Goal: Task Accomplishment & Management: Manage account settings

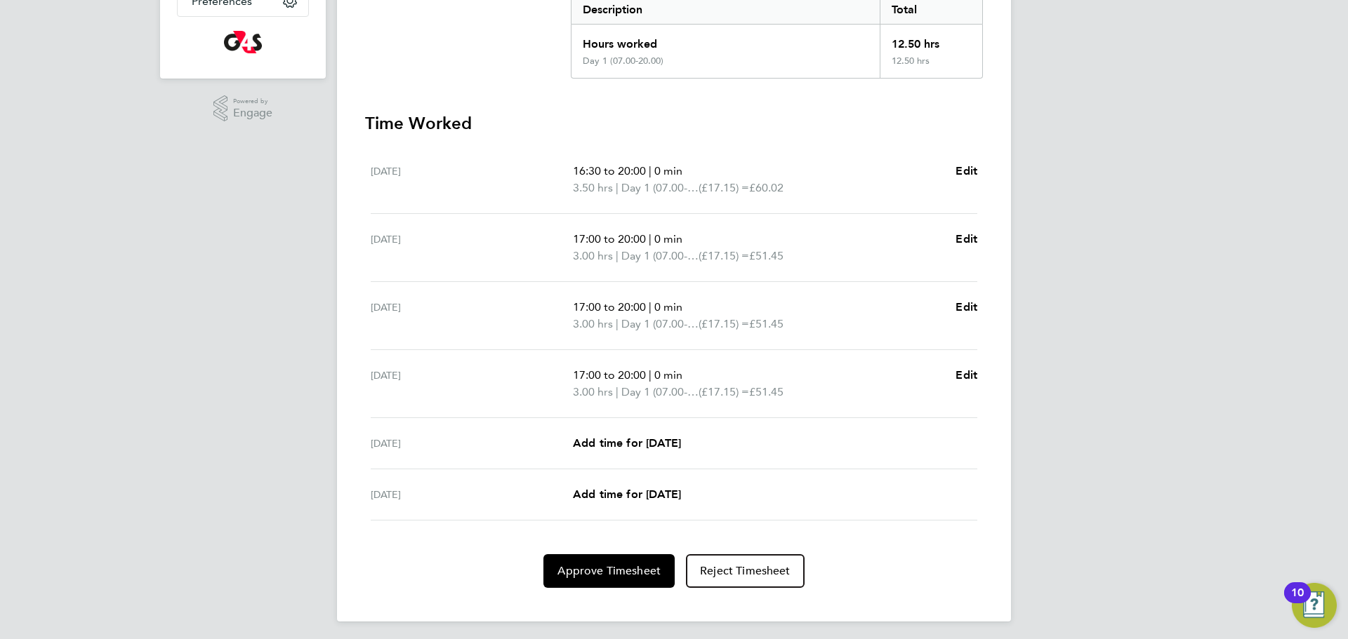
scroll to position [307, 0]
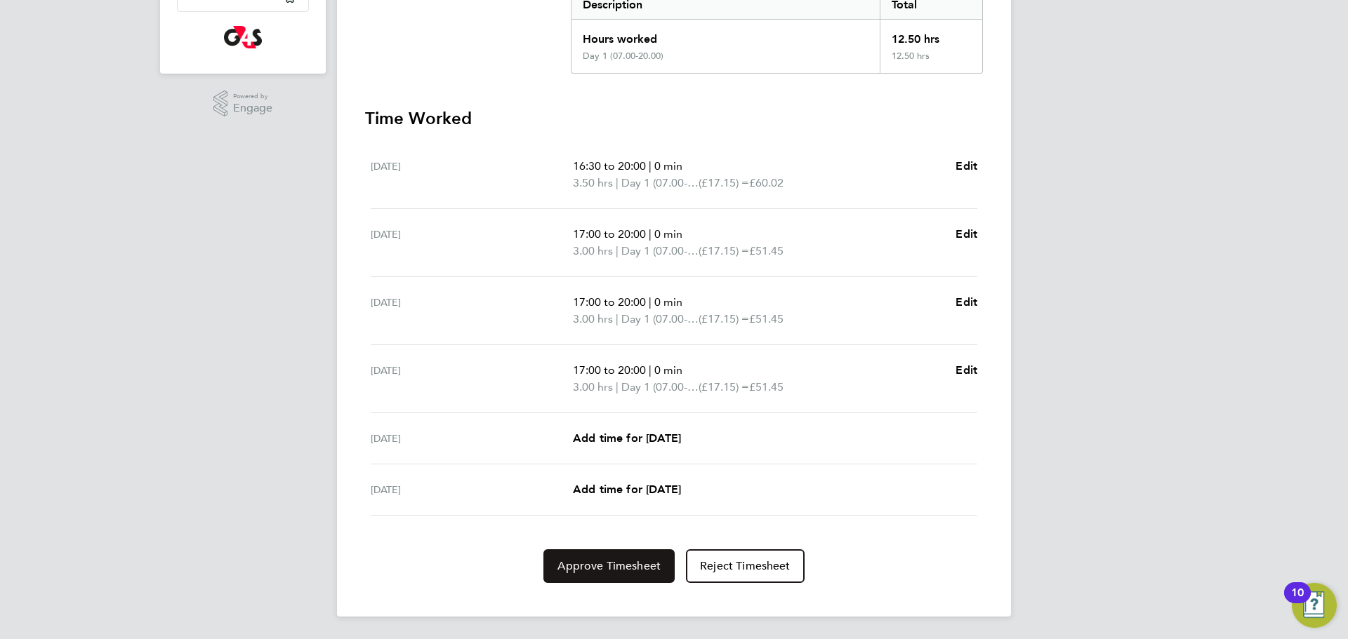
click at [608, 571] on span "Approve Timesheet" at bounding box center [608, 566] width 103 height 14
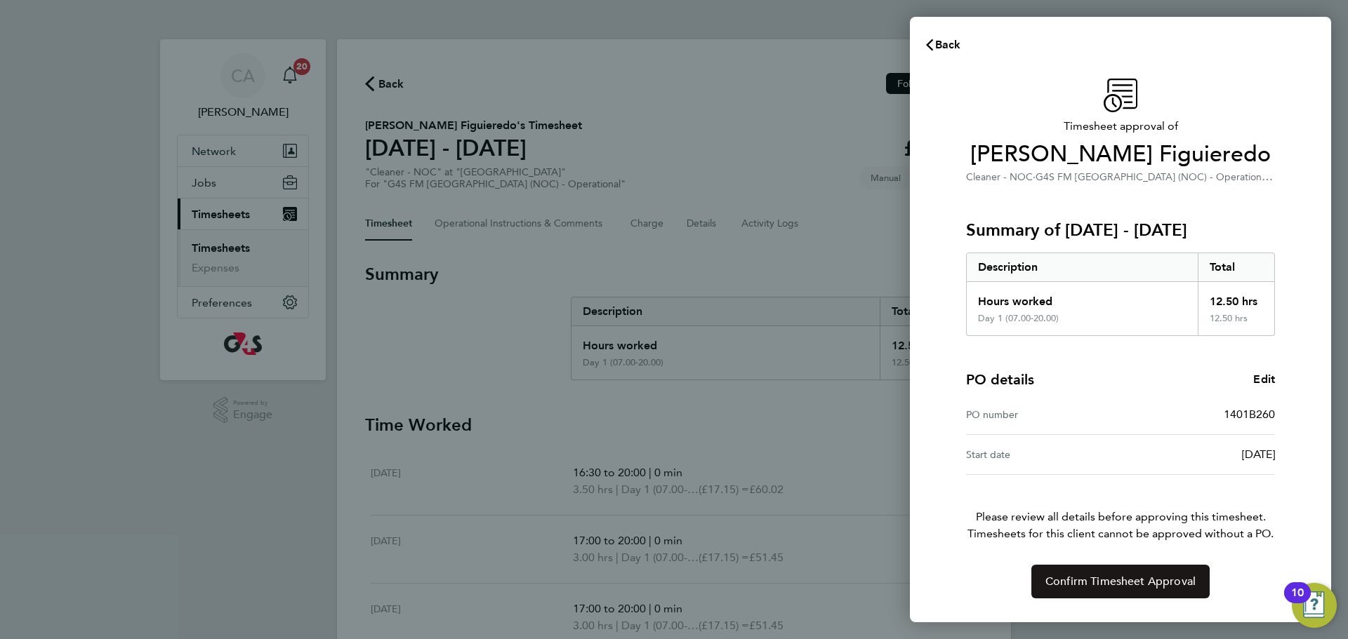
click at [1063, 579] on span "Confirm Timesheet Approval" at bounding box center [1120, 582] width 150 height 14
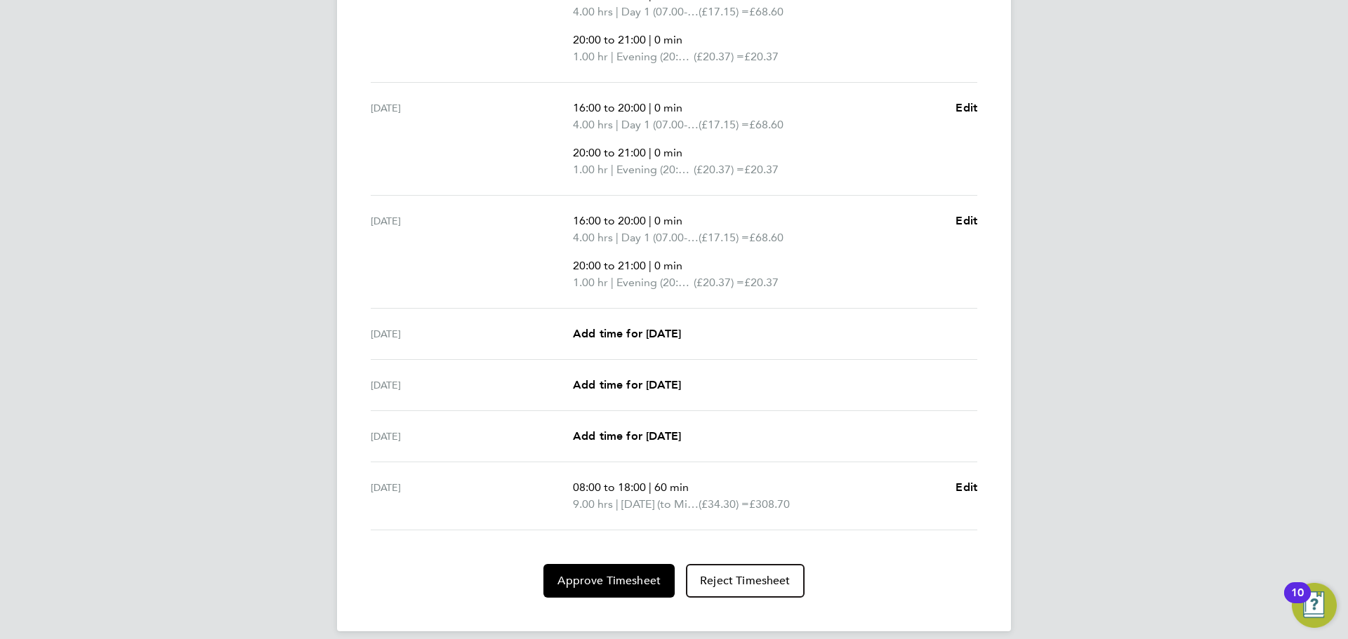
scroll to position [507, 0]
click at [620, 585] on span "Approve Timesheet" at bounding box center [608, 580] width 103 height 14
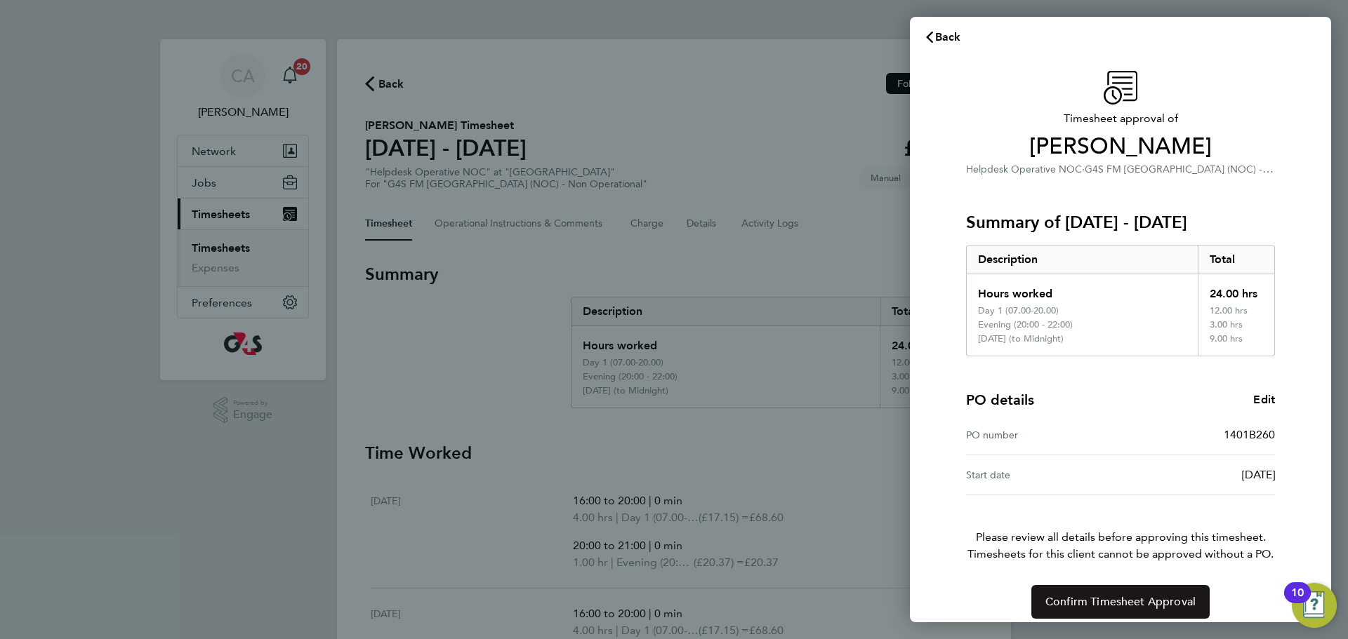
scroll to position [15, 0]
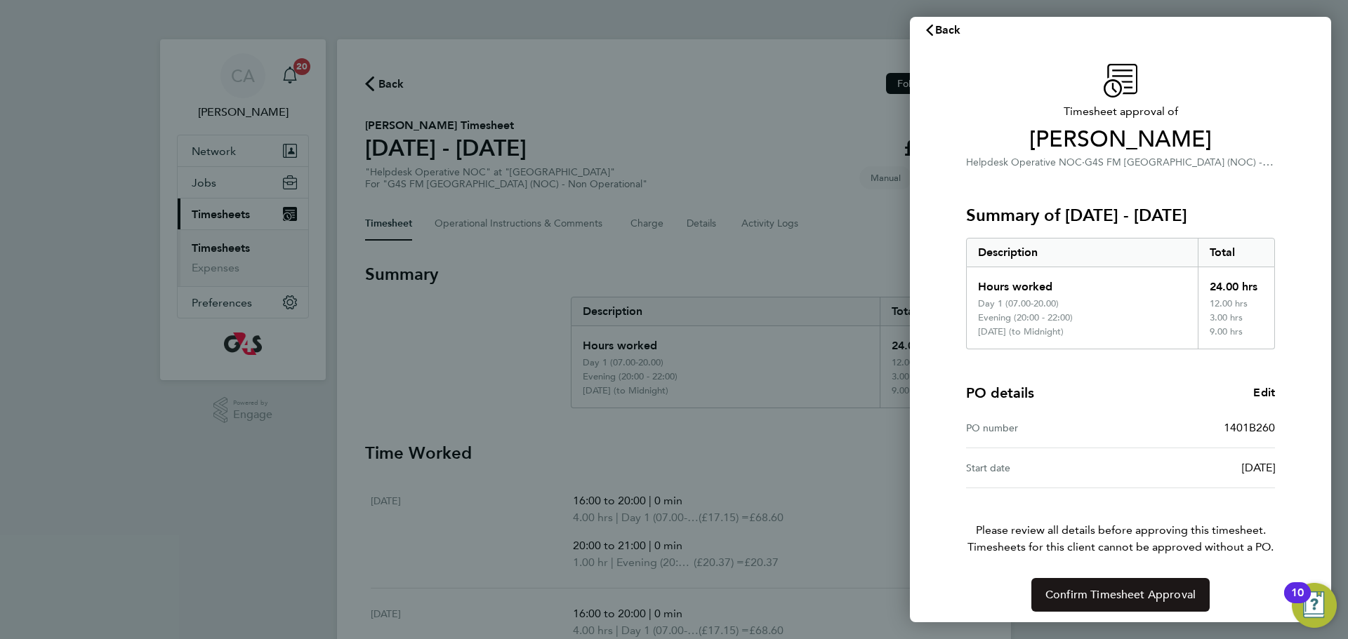
click at [1094, 605] on button "Confirm Timesheet Approval" at bounding box center [1120, 595] width 178 height 34
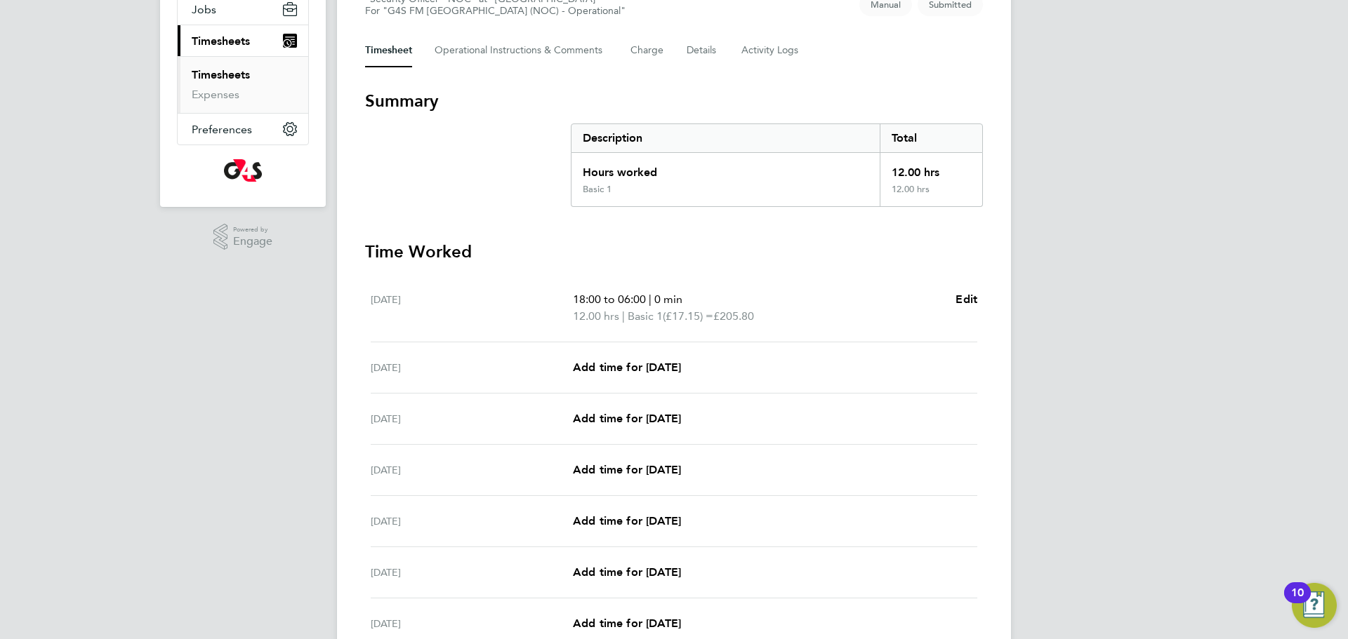
scroll to position [307, 0]
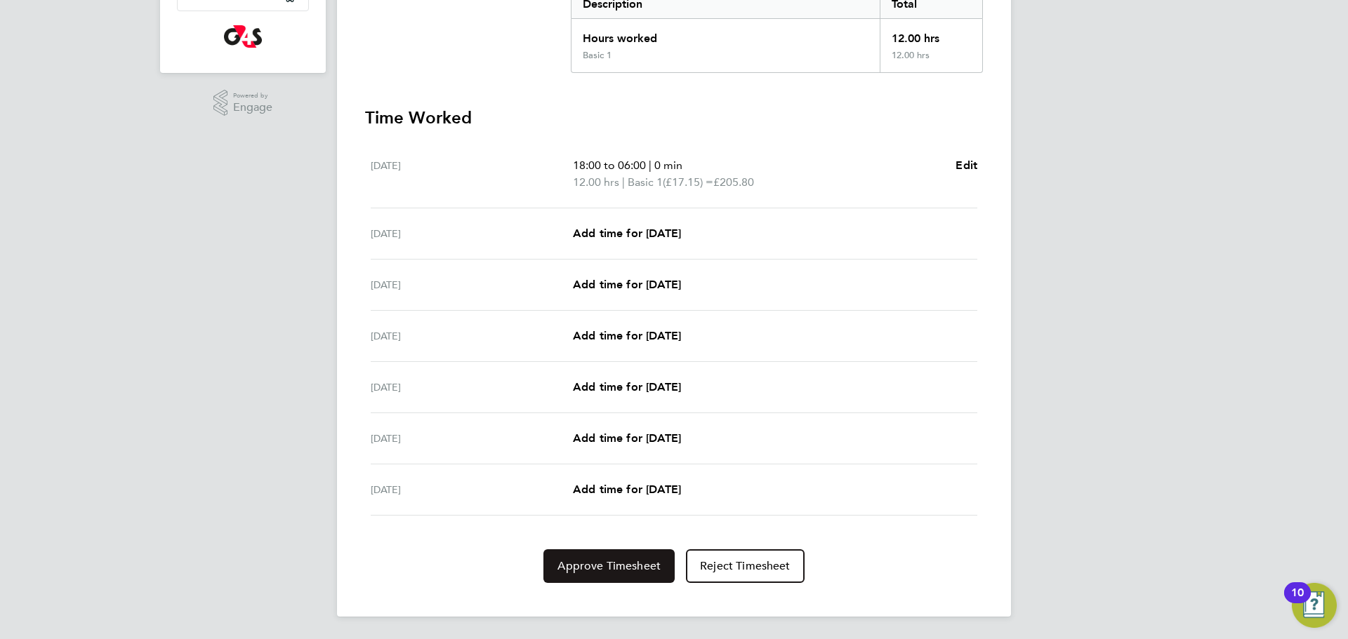
click at [621, 566] on span "Approve Timesheet" at bounding box center [608, 566] width 103 height 14
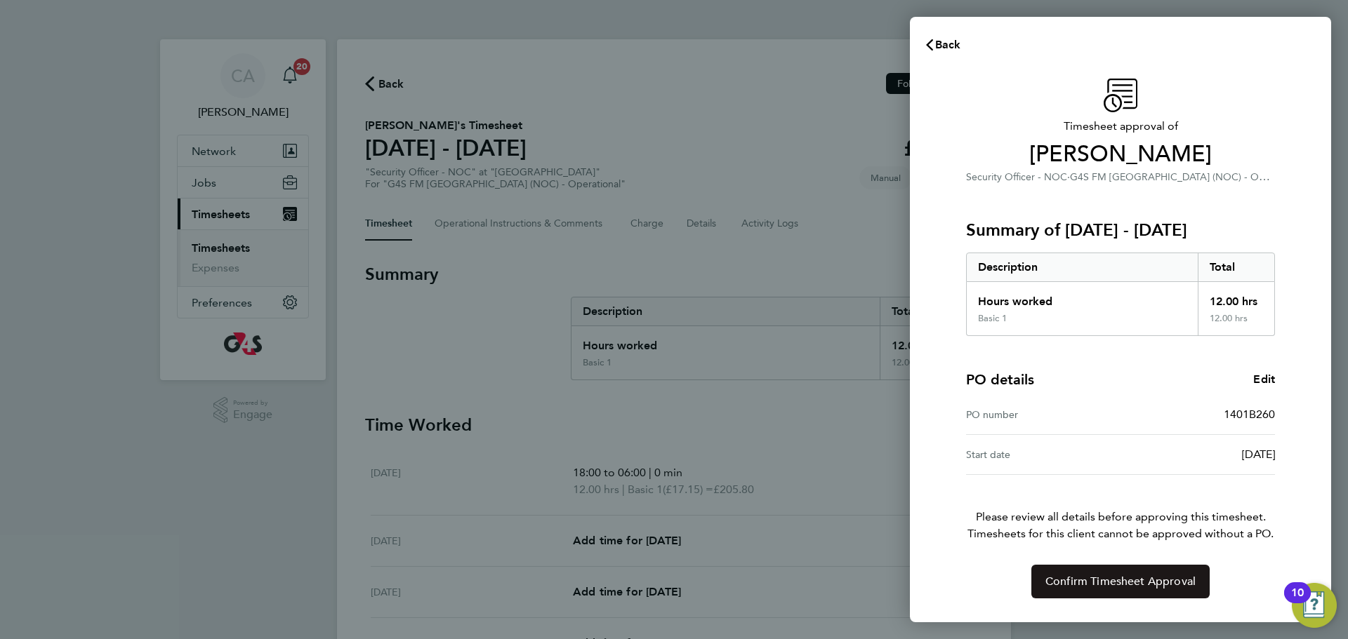
click at [1131, 588] on span "Confirm Timesheet Approval" at bounding box center [1120, 582] width 150 height 14
